Goal: Task Accomplishment & Management: Complete application form

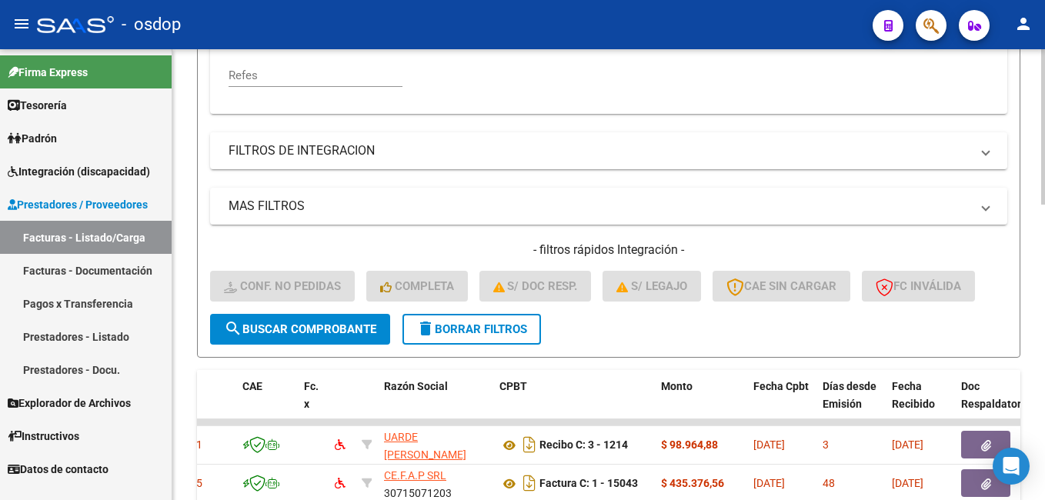
scroll to position [539, 0]
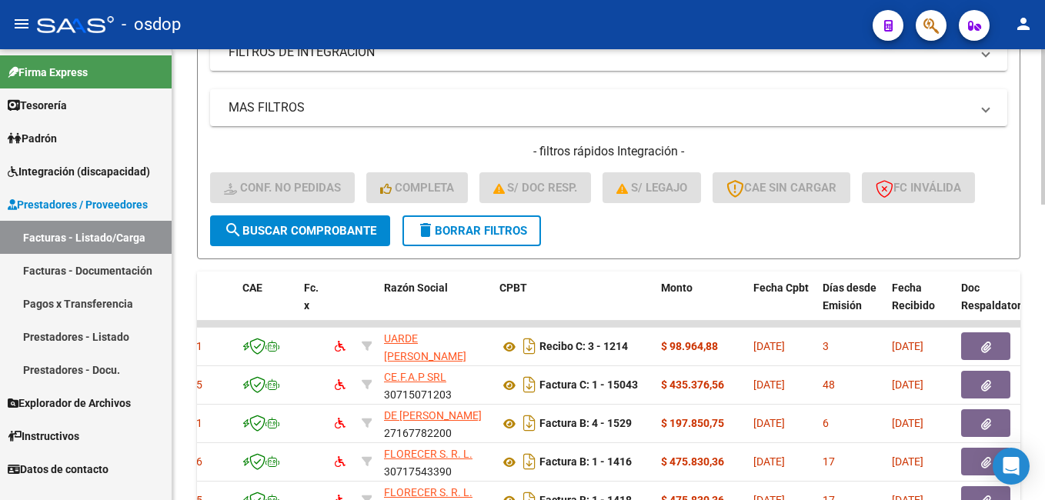
click at [449, 236] on span "delete Borrar Filtros" at bounding box center [471, 231] width 111 height 14
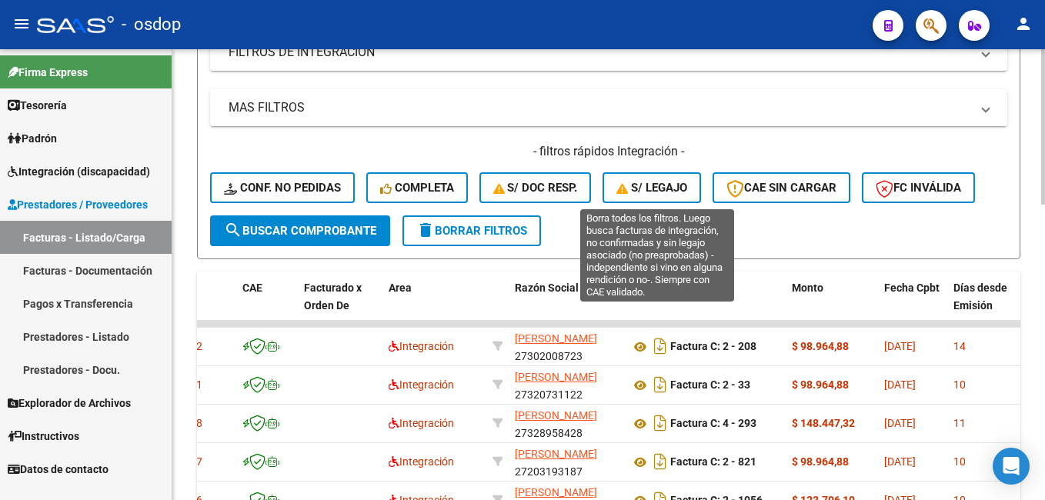
click at [621, 184] on icon "button" at bounding box center [623, 189] width 15 height 12
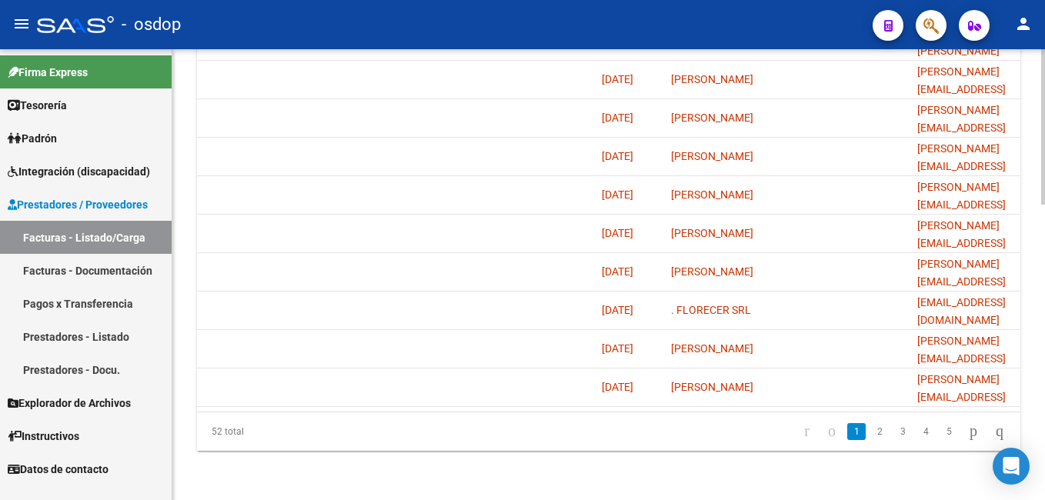
scroll to position [856, 0]
click at [870, 435] on link "2" at bounding box center [879, 431] width 18 height 17
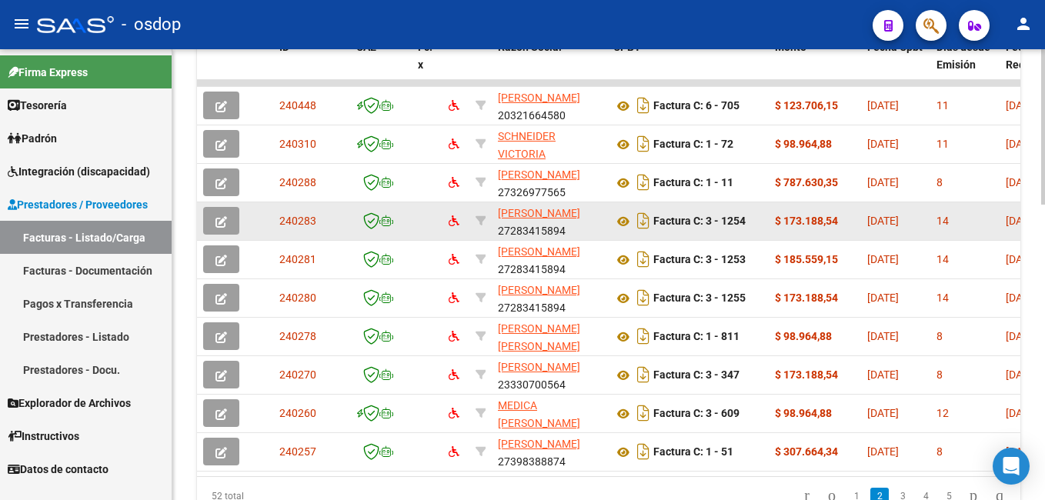
scroll to position [626, 0]
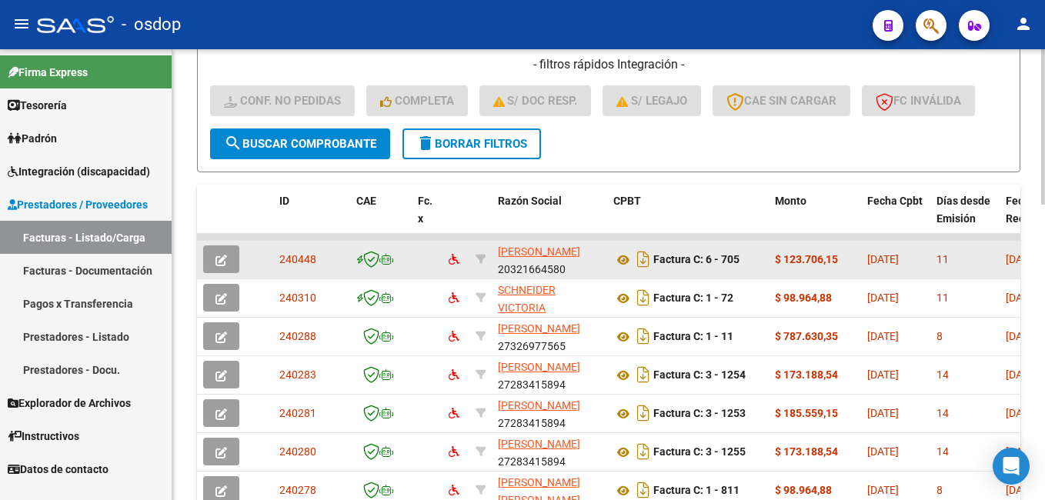
click at [225, 261] on icon "button" at bounding box center [221, 261] width 12 height 12
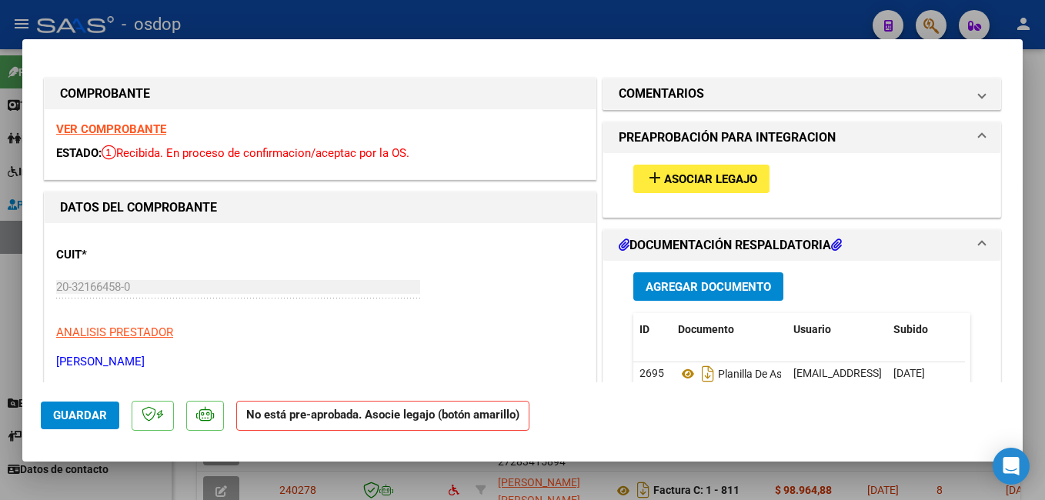
click at [716, 178] on span "Asociar Legajo" at bounding box center [710, 179] width 93 height 14
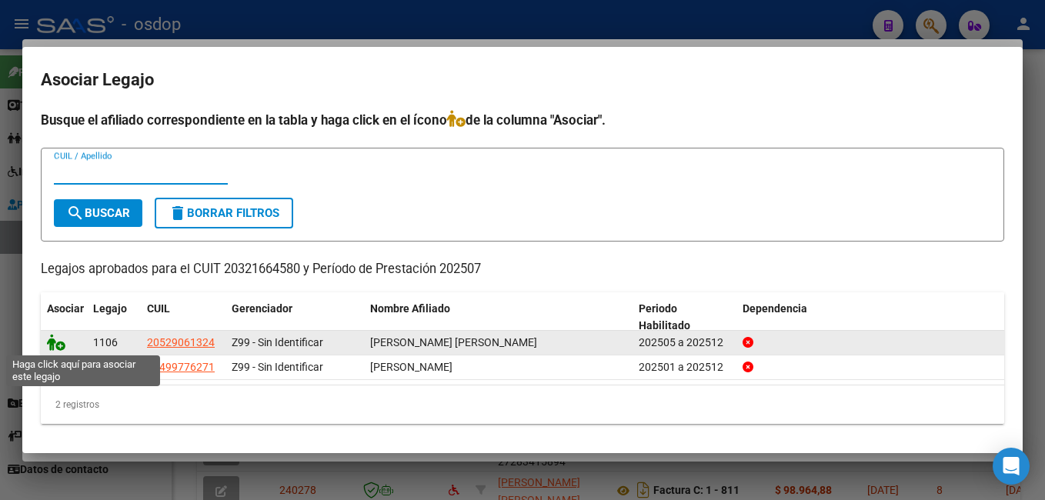
click at [57, 345] on icon at bounding box center [56, 342] width 18 height 17
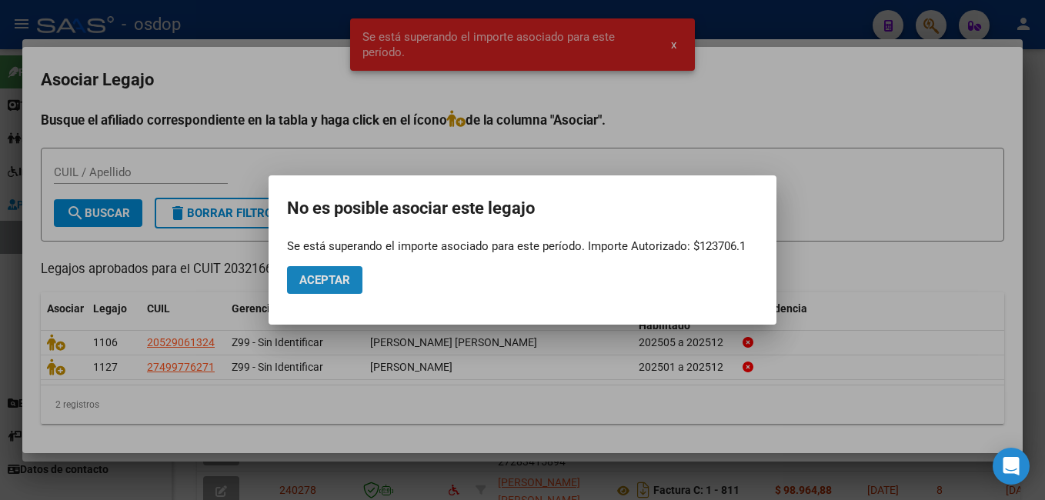
click at [344, 275] on span "Aceptar" at bounding box center [324, 280] width 51 height 14
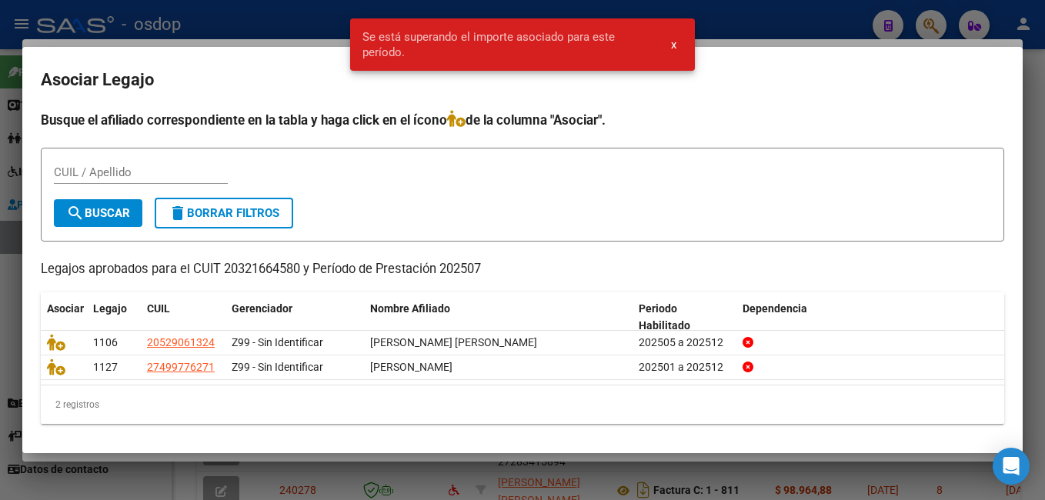
click at [682, 48] on button "x" at bounding box center [674, 45] width 30 height 28
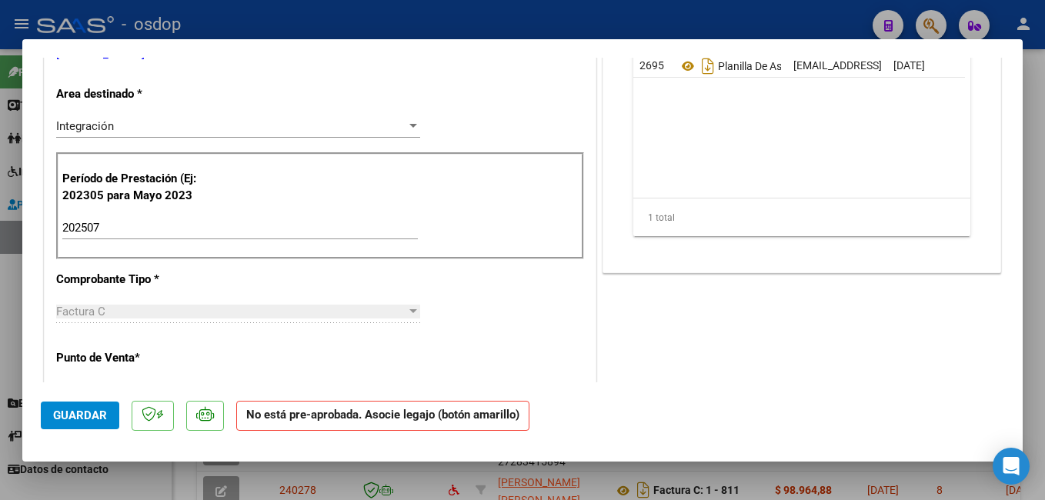
type input "$ 0,00"
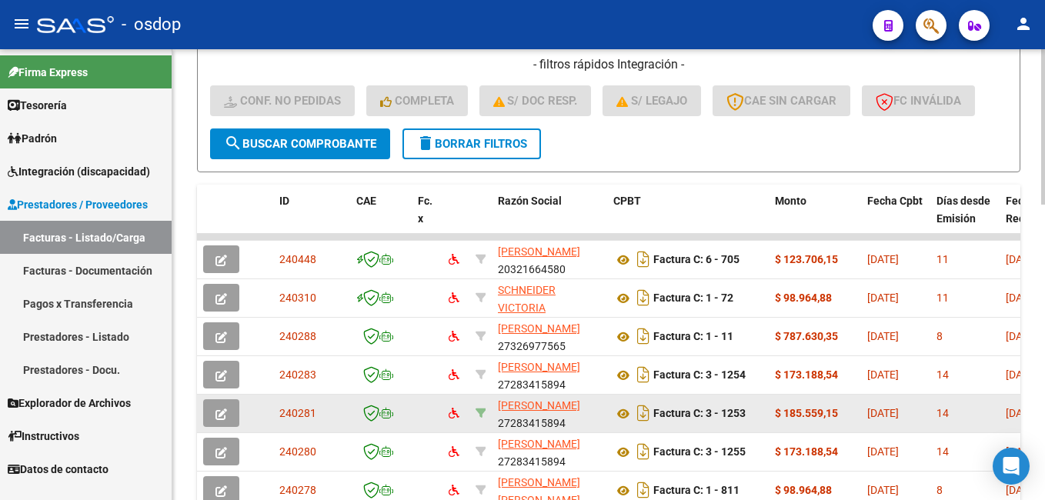
scroll to position [856, 0]
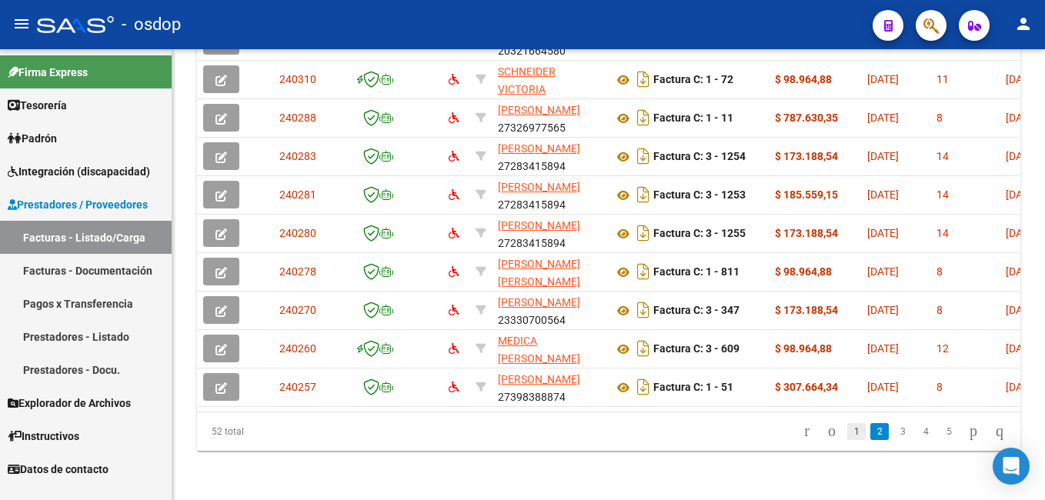
click at [847, 430] on link "1" at bounding box center [856, 431] width 18 height 17
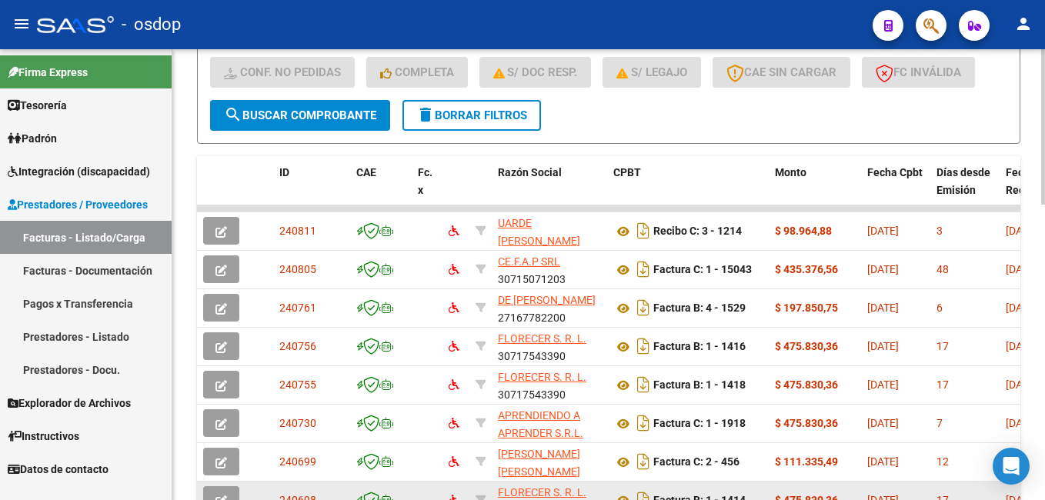
scroll to position [626, 0]
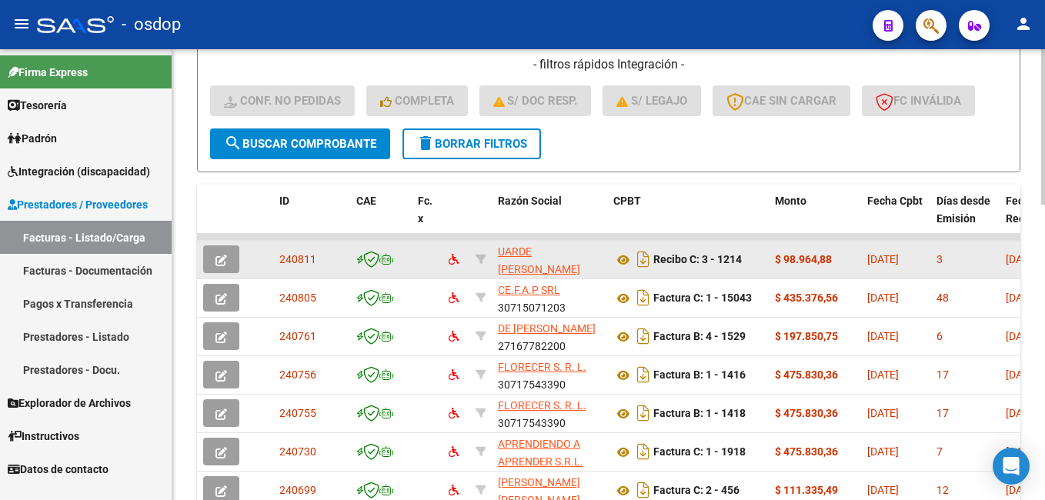
click at [217, 264] on icon "button" at bounding box center [221, 261] width 12 height 12
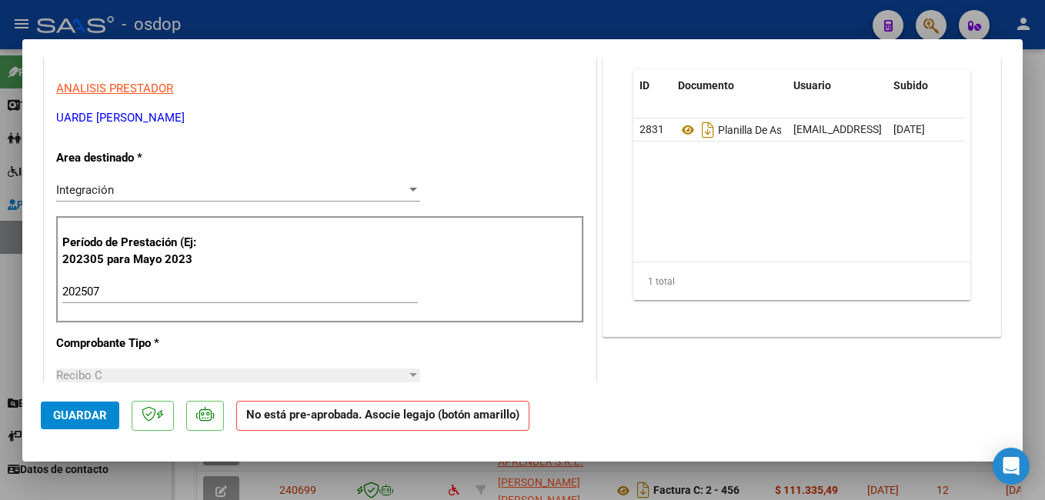
scroll to position [0, 0]
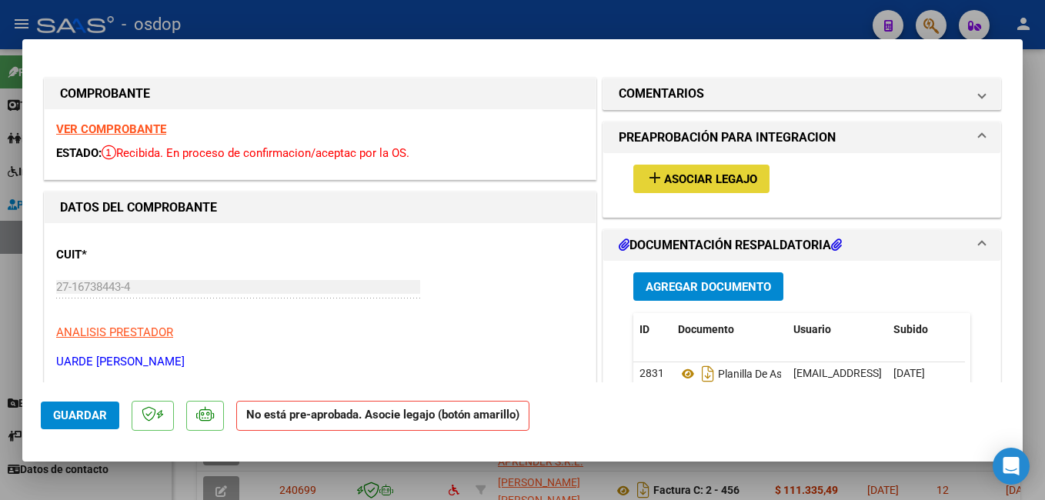
click at [653, 184] on mat-icon "add" at bounding box center [655, 177] width 18 height 18
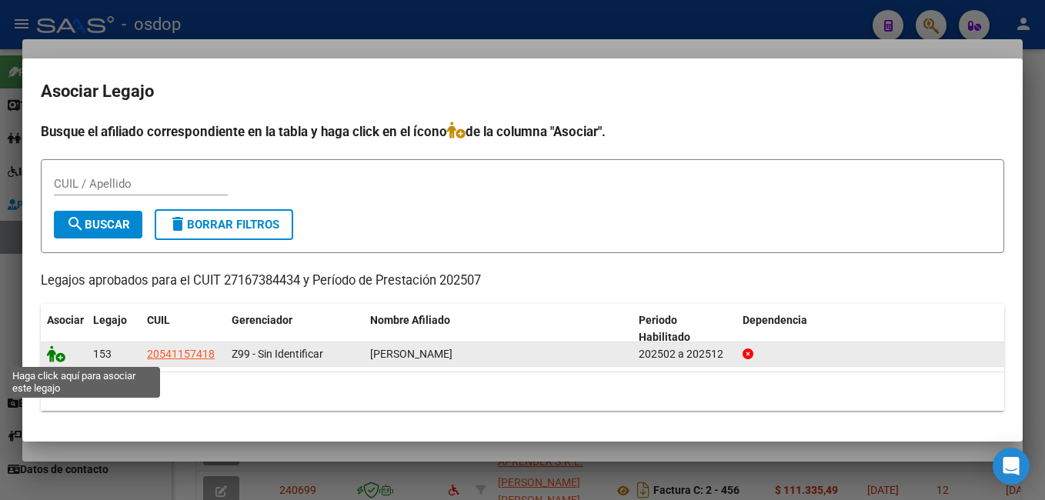
click at [56, 352] on icon at bounding box center [56, 353] width 18 height 17
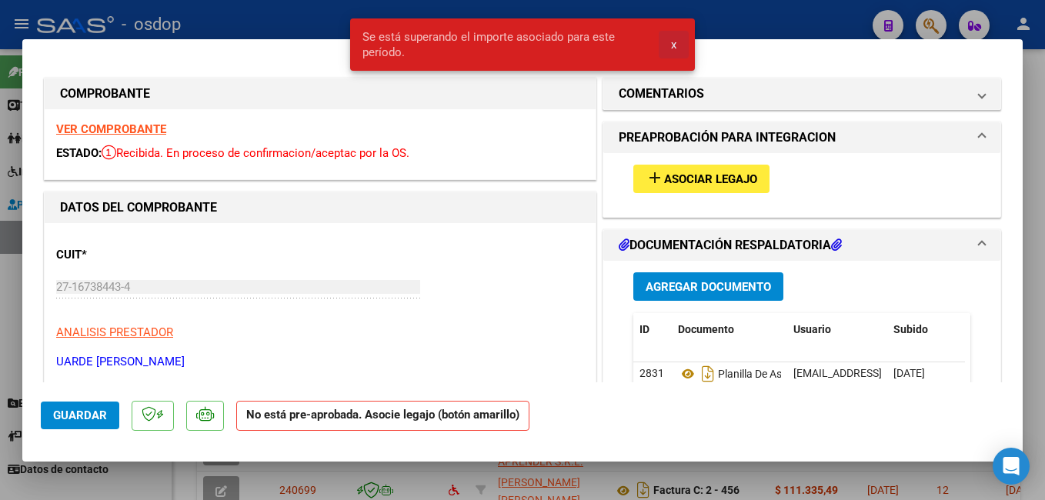
click at [679, 40] on button "x" at bounding box center [674, 45] width 30 height 28
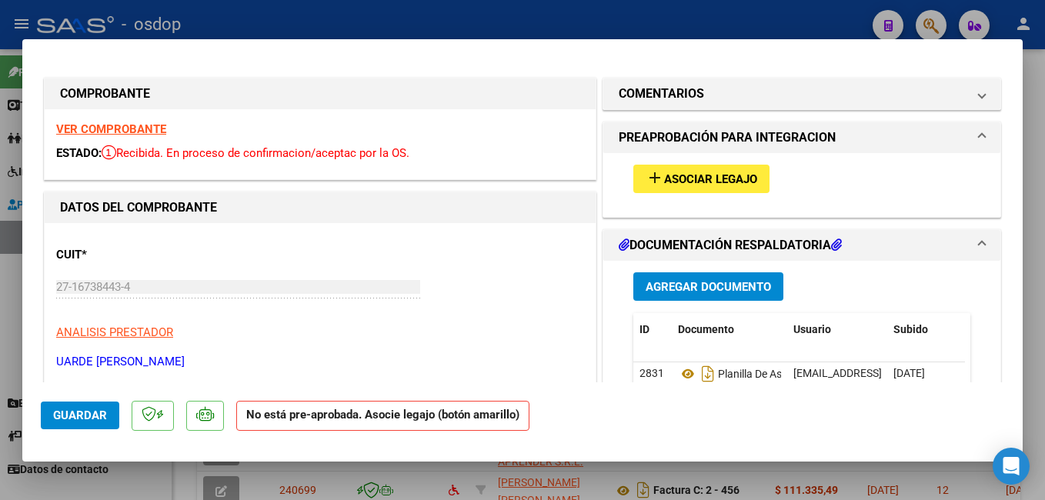
type input "$ 0,00"
